Goal: Communication & Community: Answer question/provide support

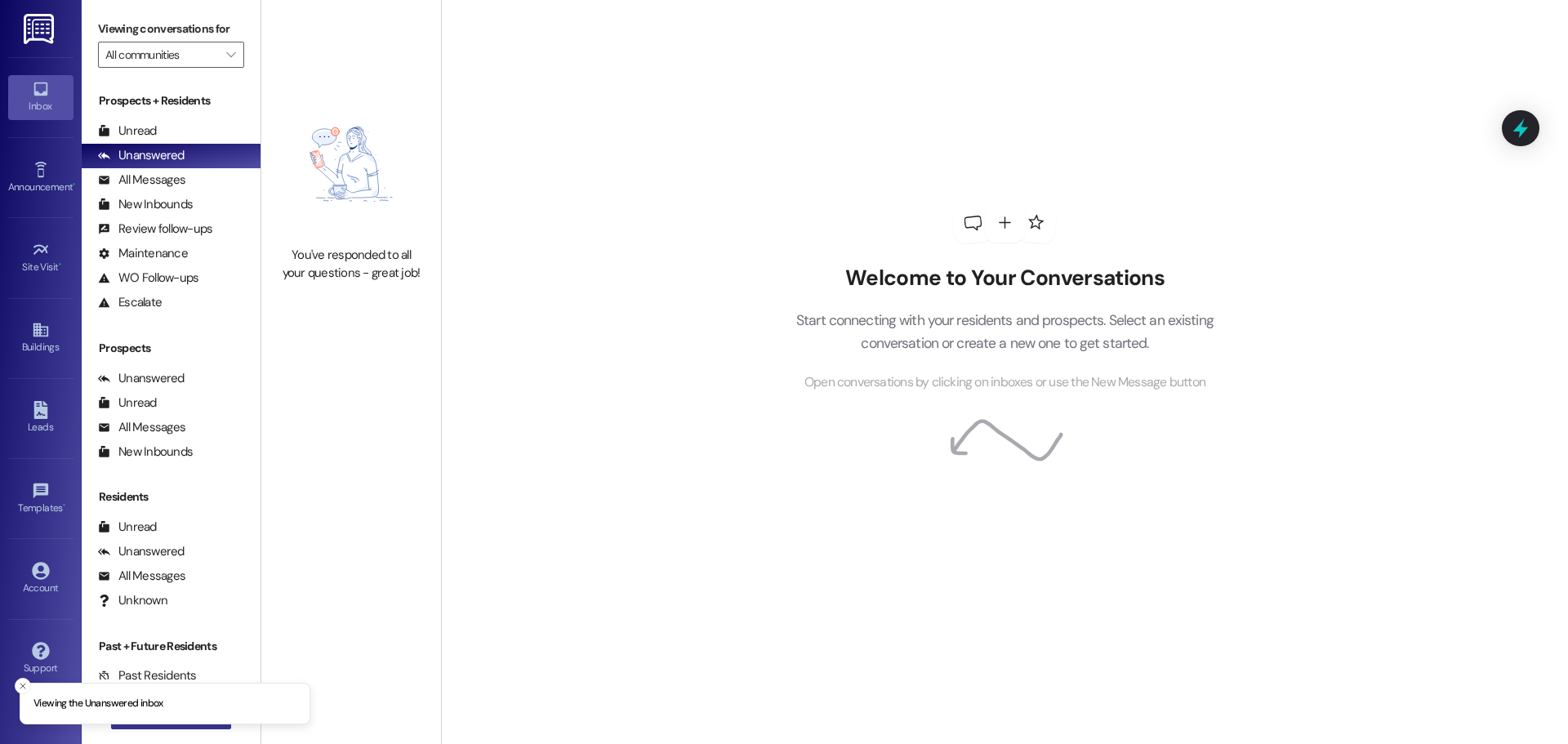
click at [167, 725] on button " New Message" at bounding box center [172, 716] width 121 height 26
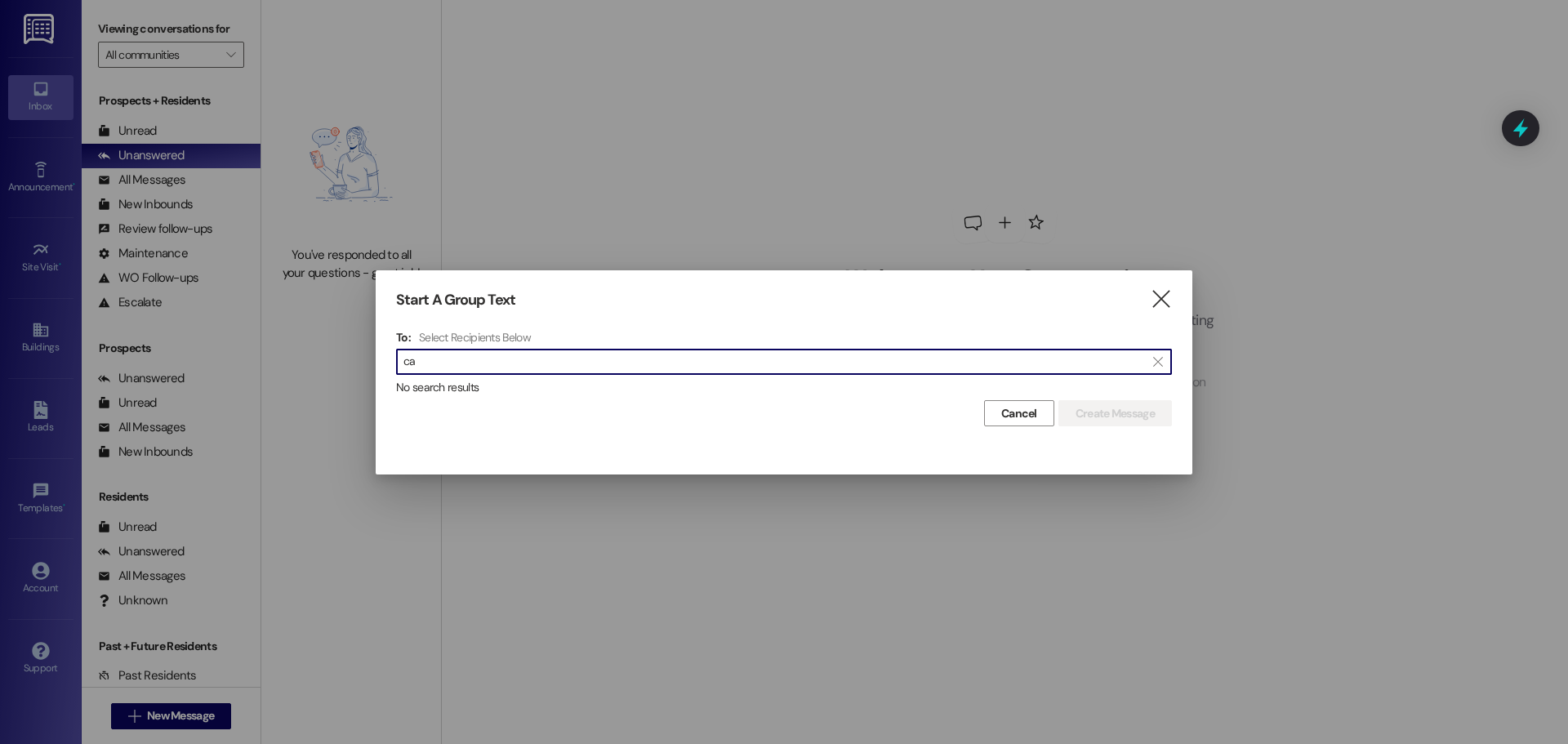
type input "c"
type input "[PERSON_NAME]"
click at [1165, 293] on icon "" at bounding box center [1161, 299] width 22 height 17
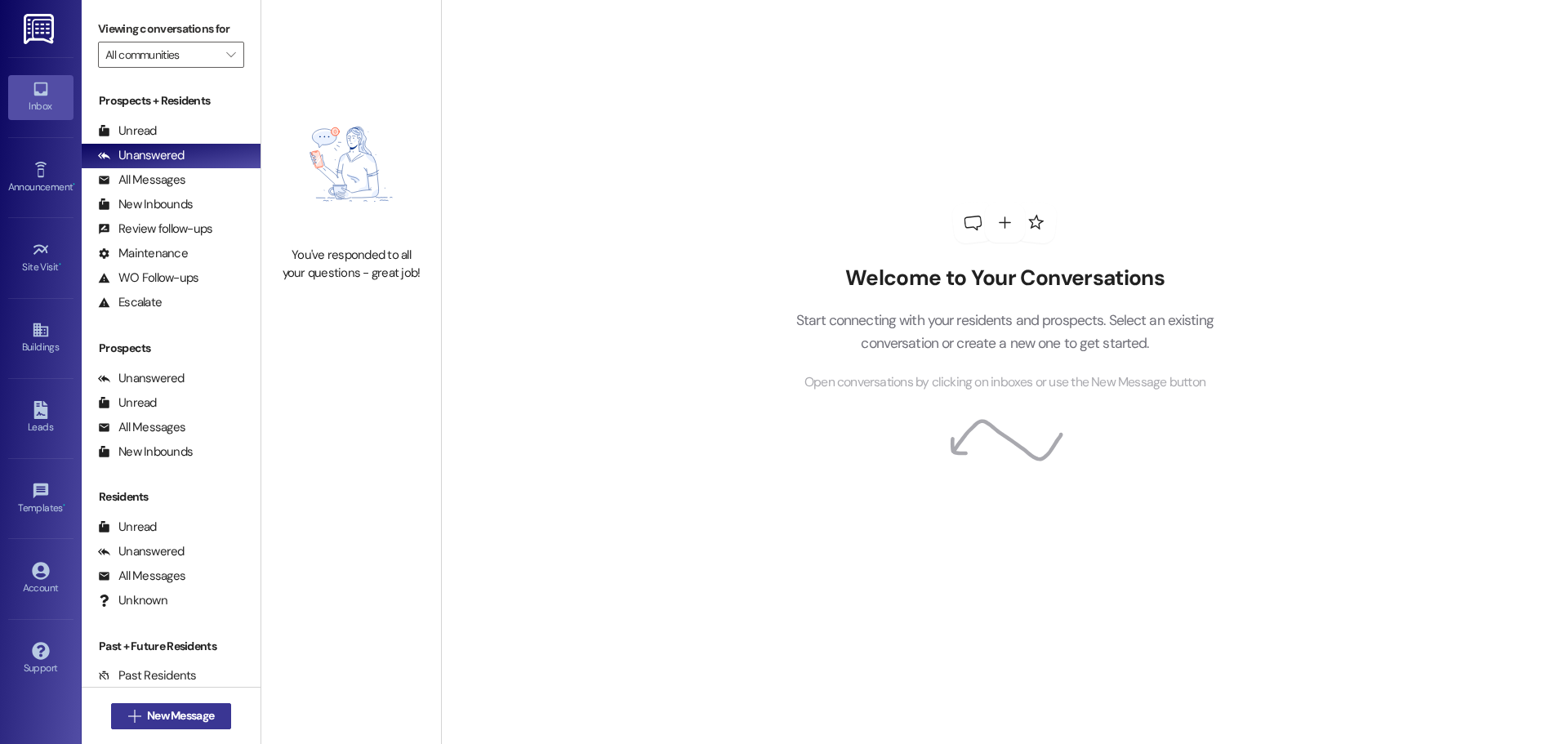
click at [172, 711] on span "New Message" at bounding box center [180, 715] width 67 height 17
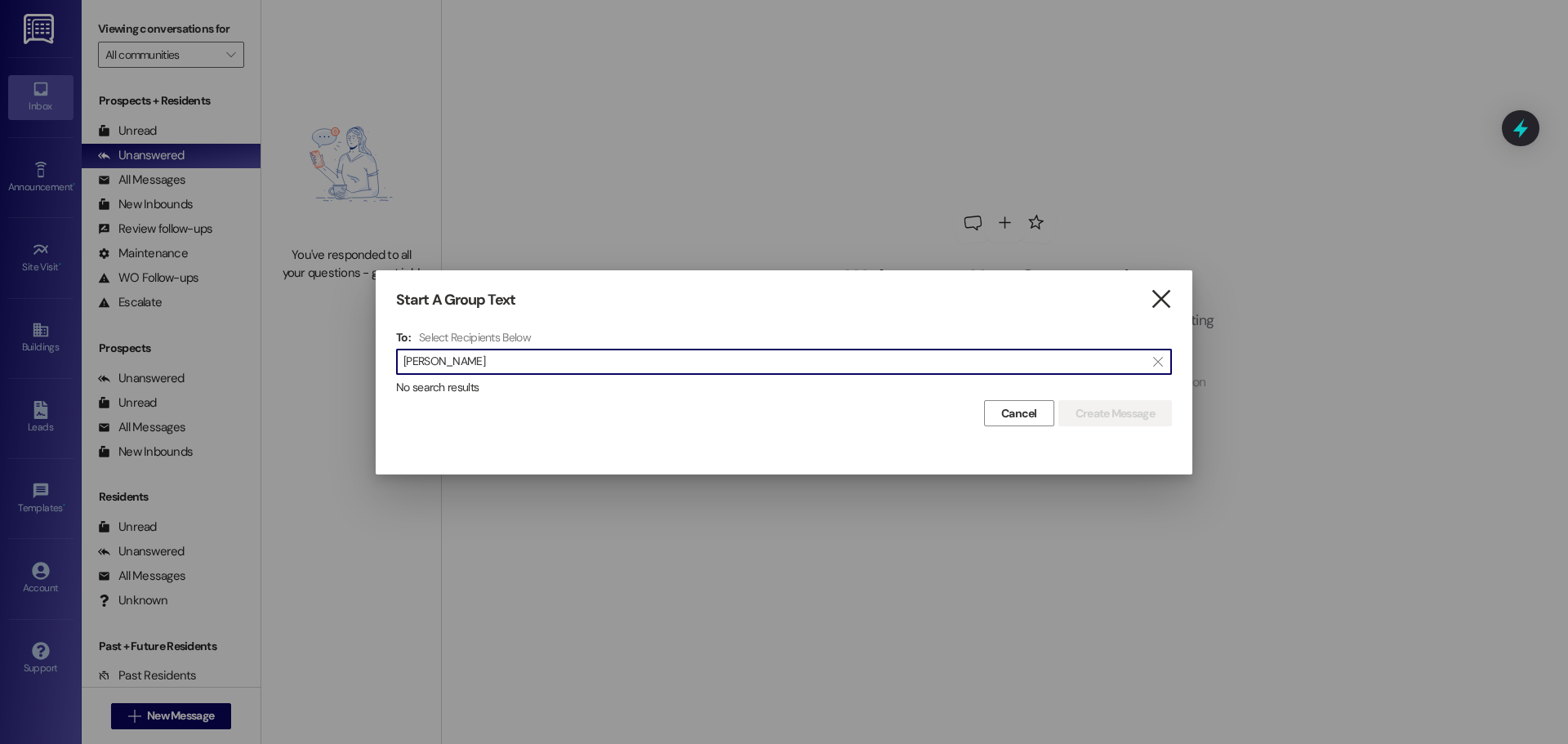
type input "[PERSON_NAME]"
click at [1163, 300] on icon "" at bounding box center [1161, 299] width 22 height 17
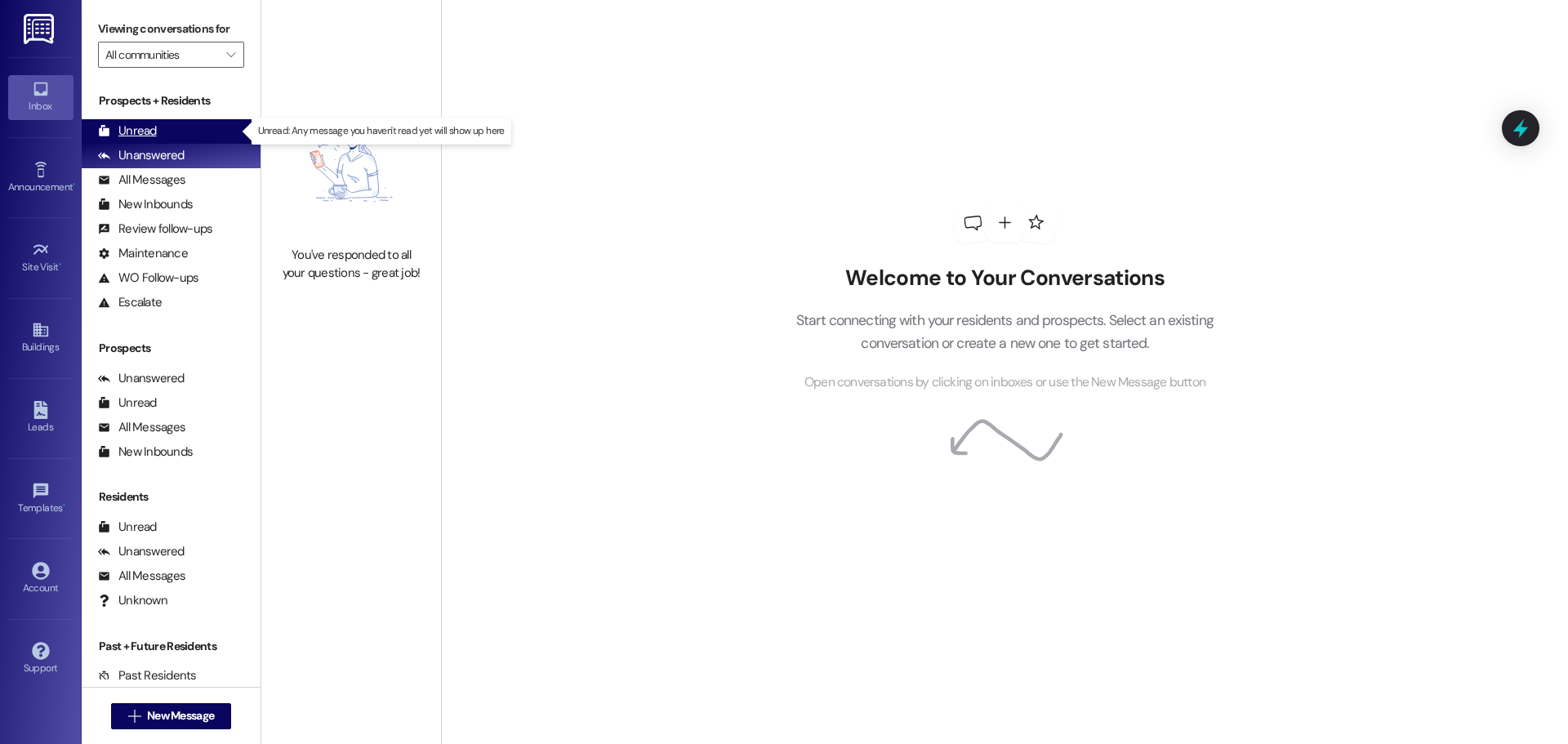
click at [150, 125] on div "Unread" at bounding box center [126, 131] width 59 height 17
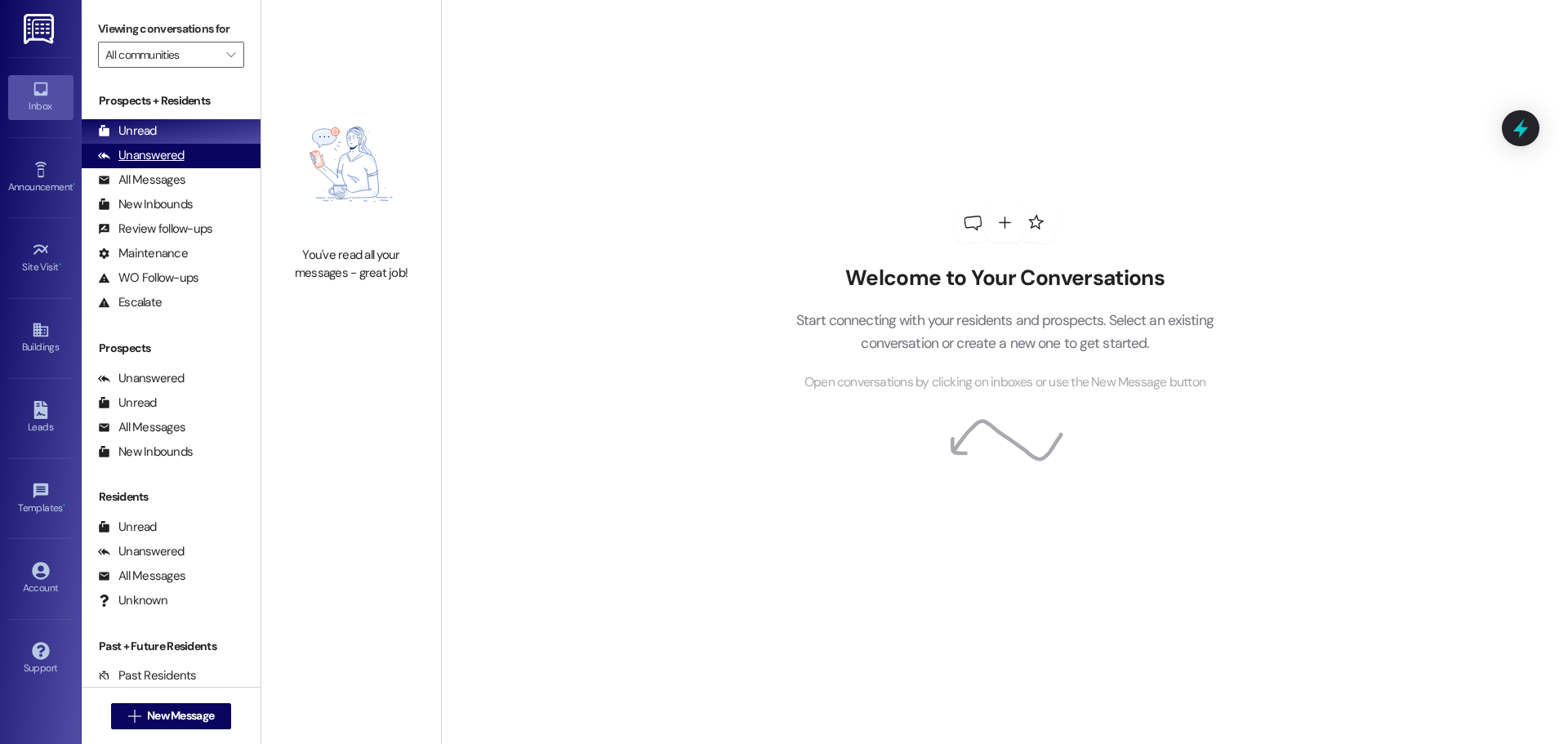
click at [139, 156] on div "Unanswered" at bounding box center [140, 155] width 86 height 17
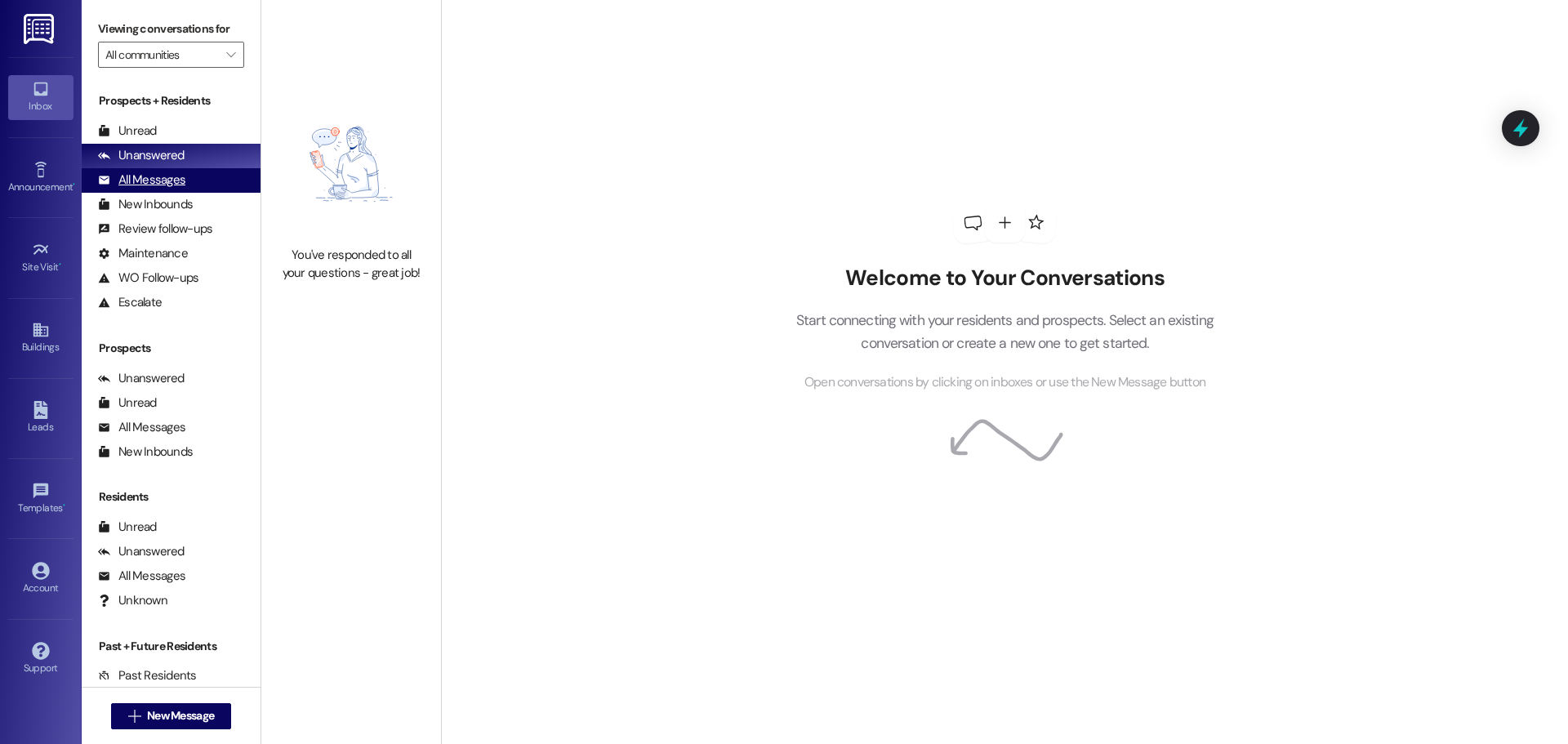
click at [153, 189] on div "All Messages (undefined)" at bounding box center [171, 180] width 178 height 24
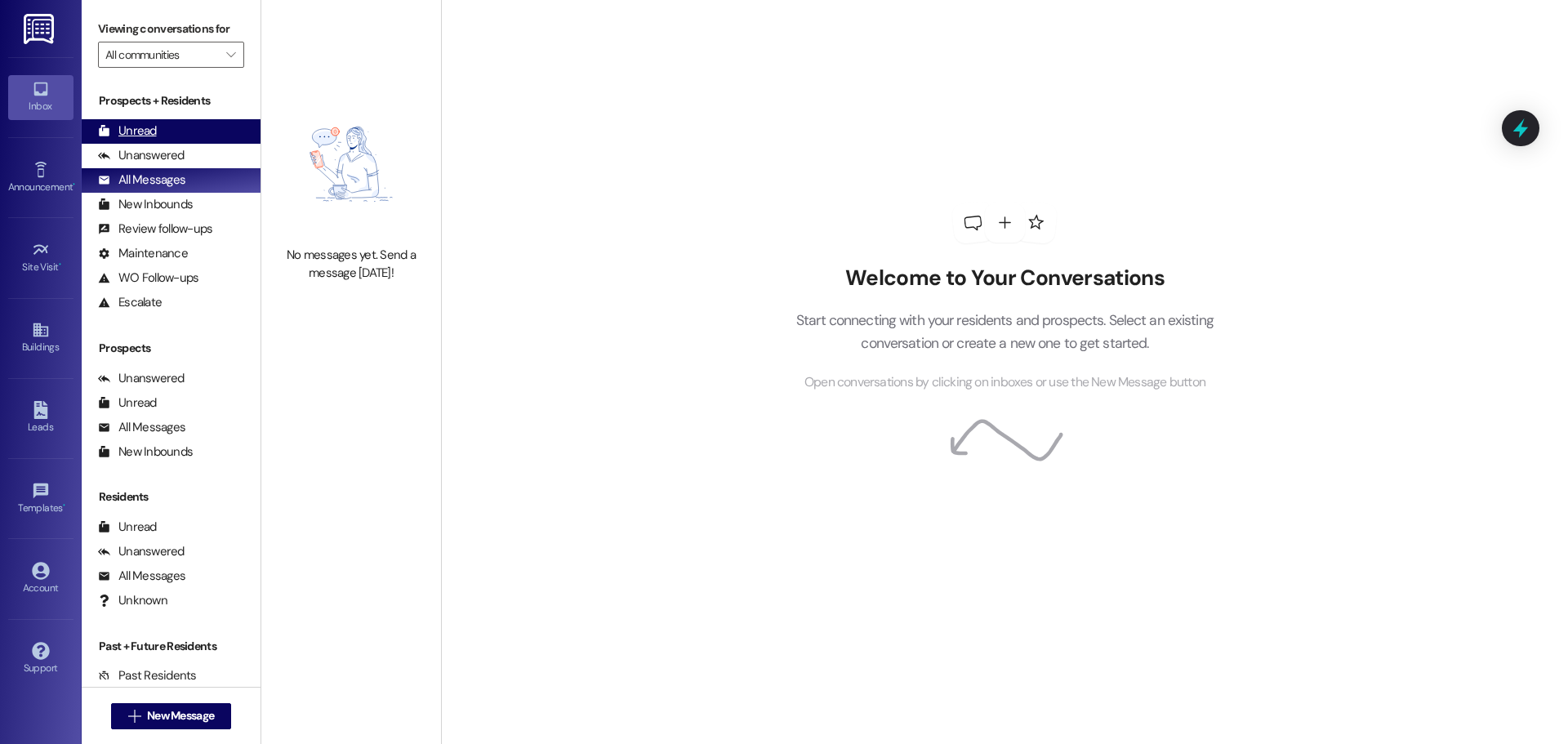
click at [145, 134] on div "Unread" at bounding box center [126, 131] width 59 height 17
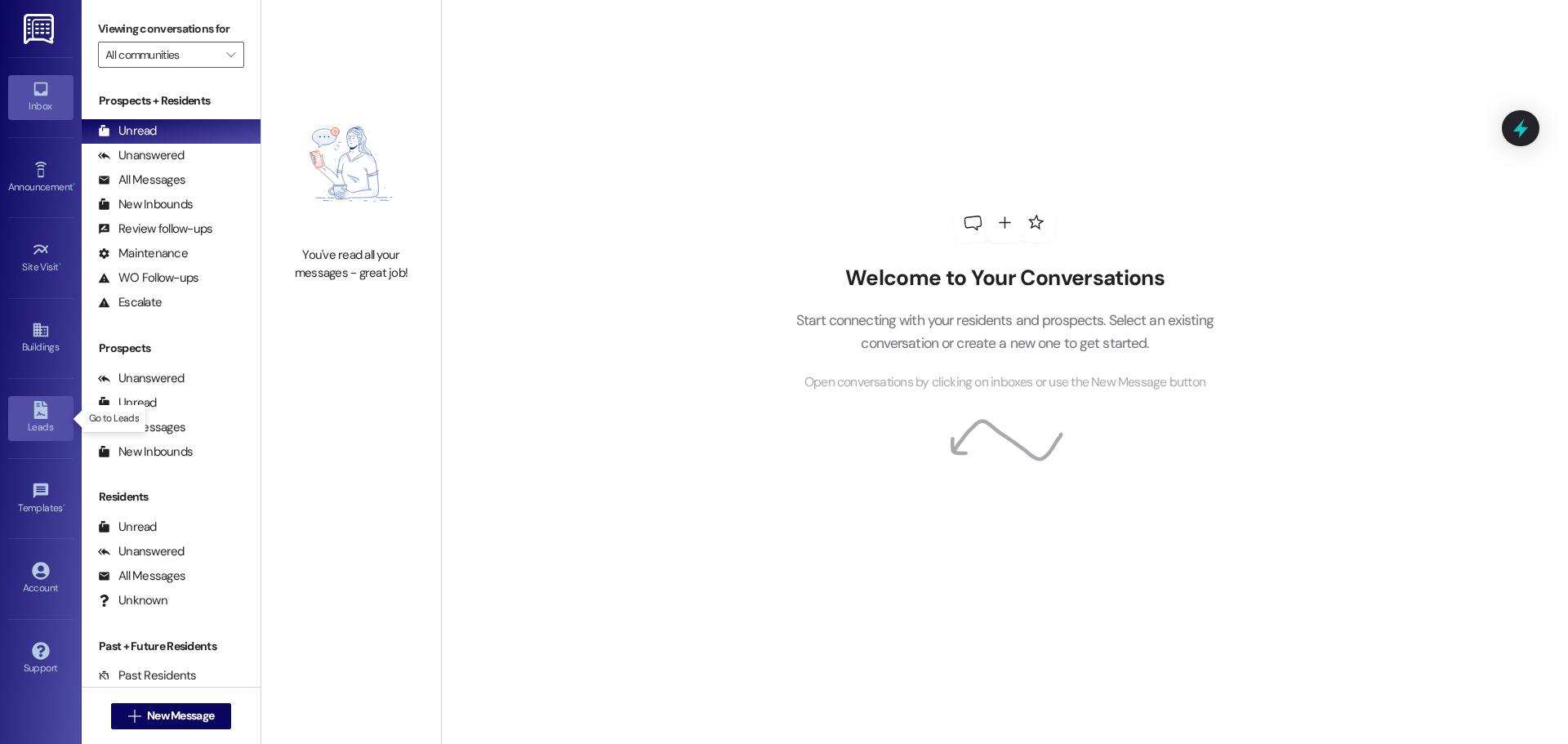
click at [39, 415] on icon at bounding box center [40, 410] width 18 height 18
